Goal: Book appointment/travel/reservation

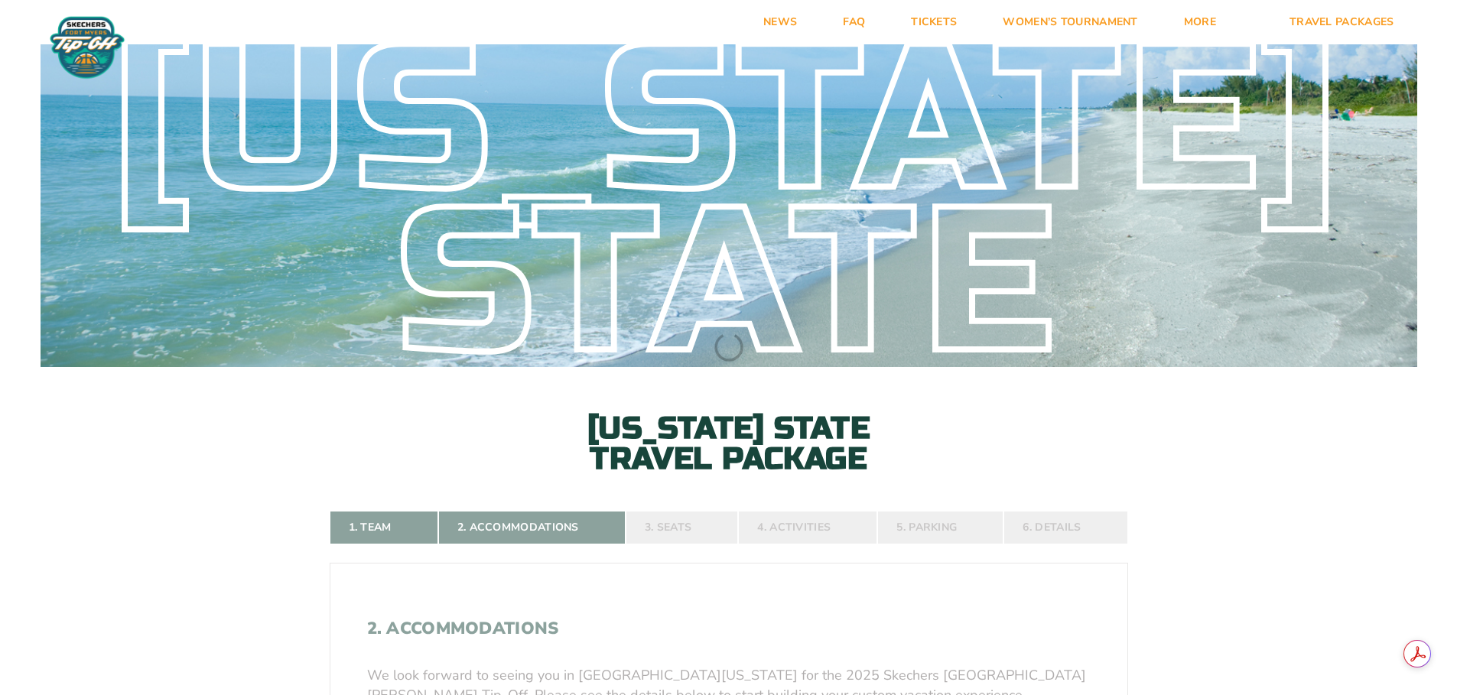
select select
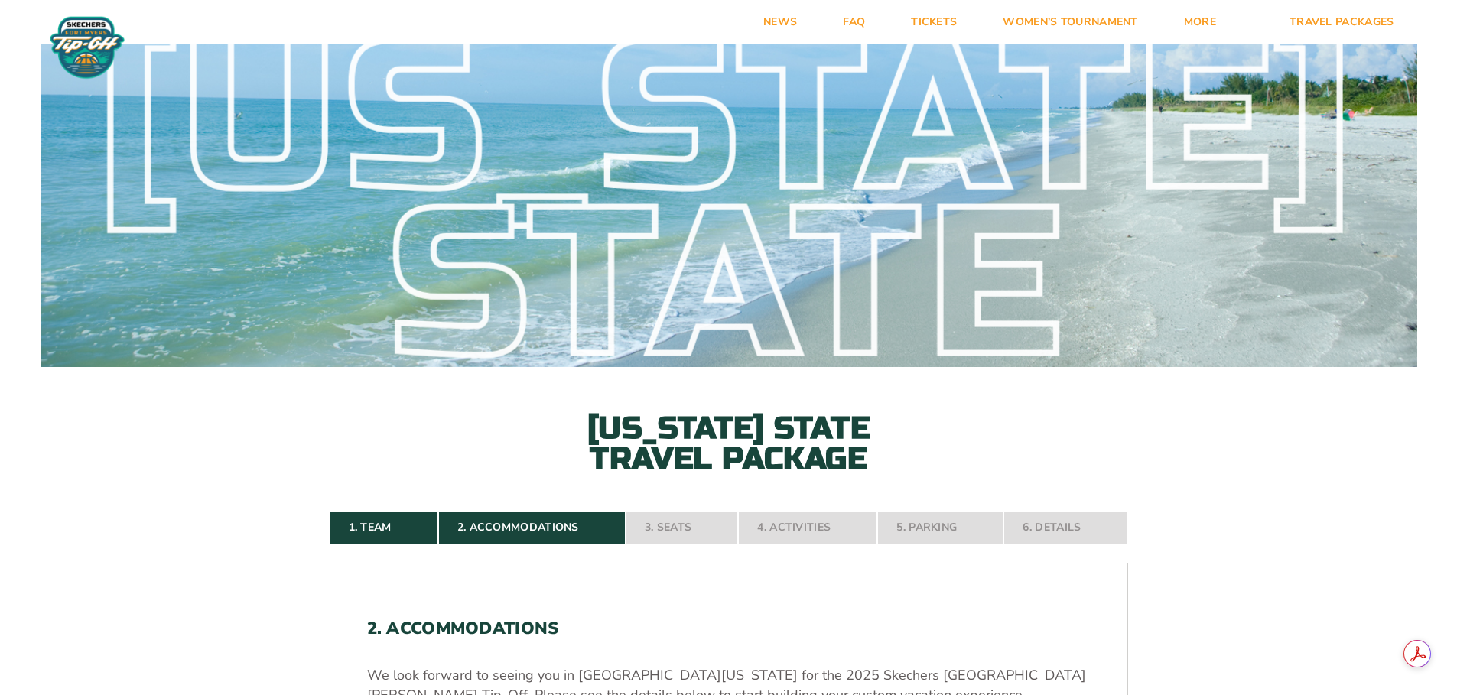
select select
